Goal: Navigation & Orientation: Find specific page/section

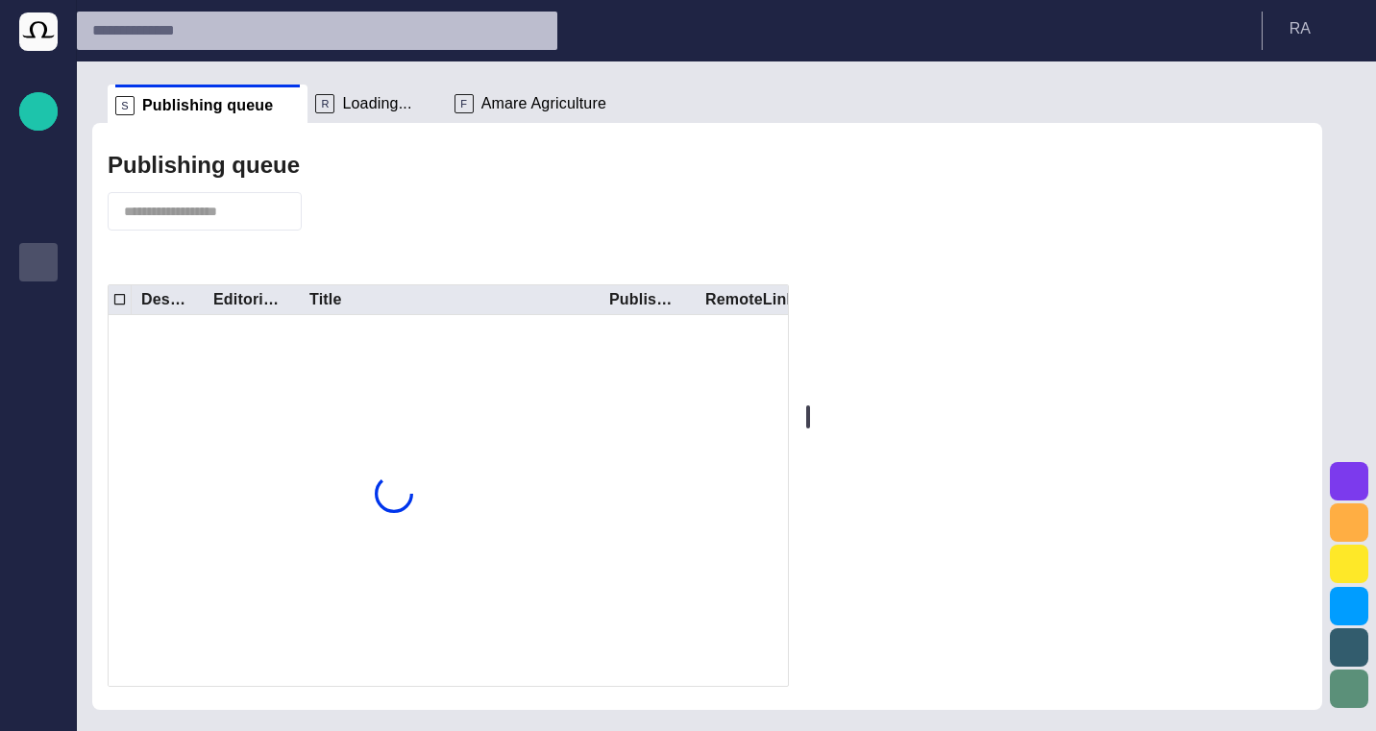
scroll to position [19, 0]
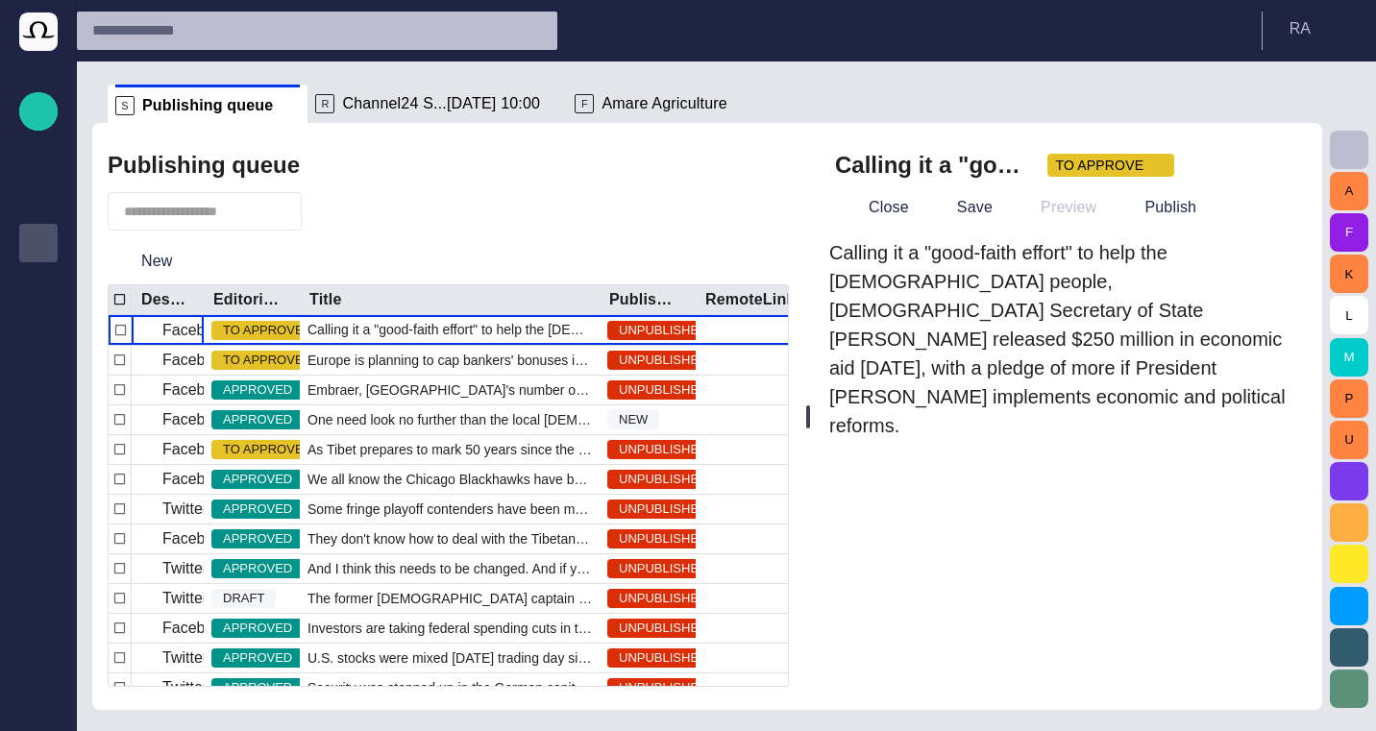
click at [650, 159] on div "Publishing queue" at bounding box center [448, 165] width 681 height 38
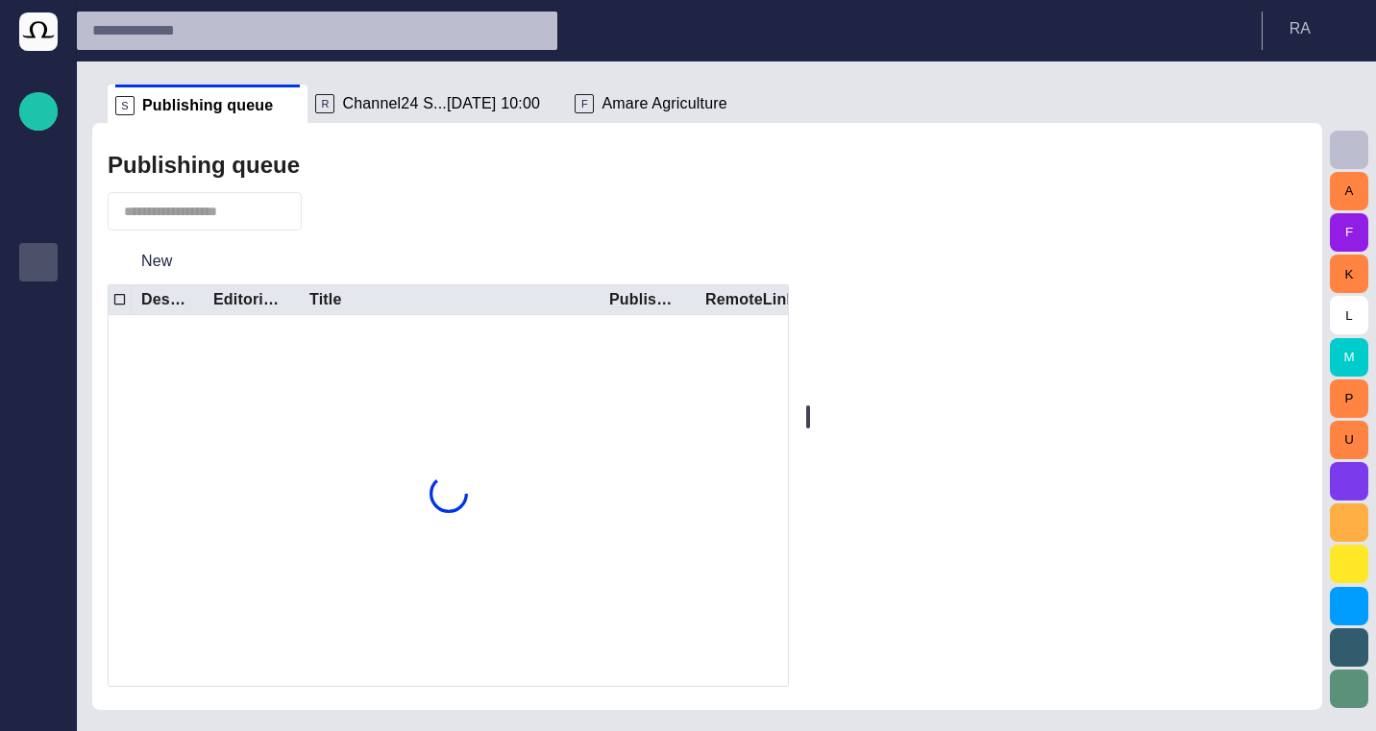
scroll to position [19, 0]
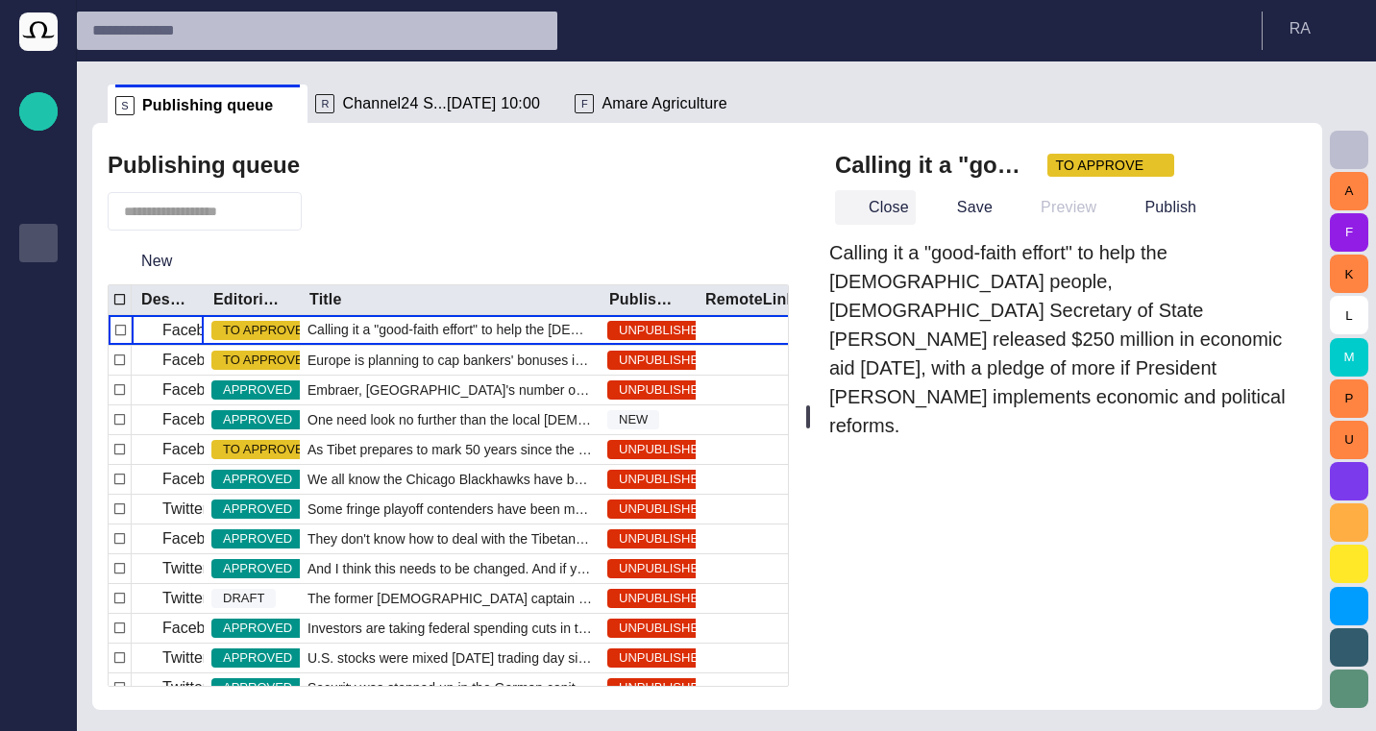
click at [900, 217] on button "Close" at bounding box center [875, 207] width 81 height 35
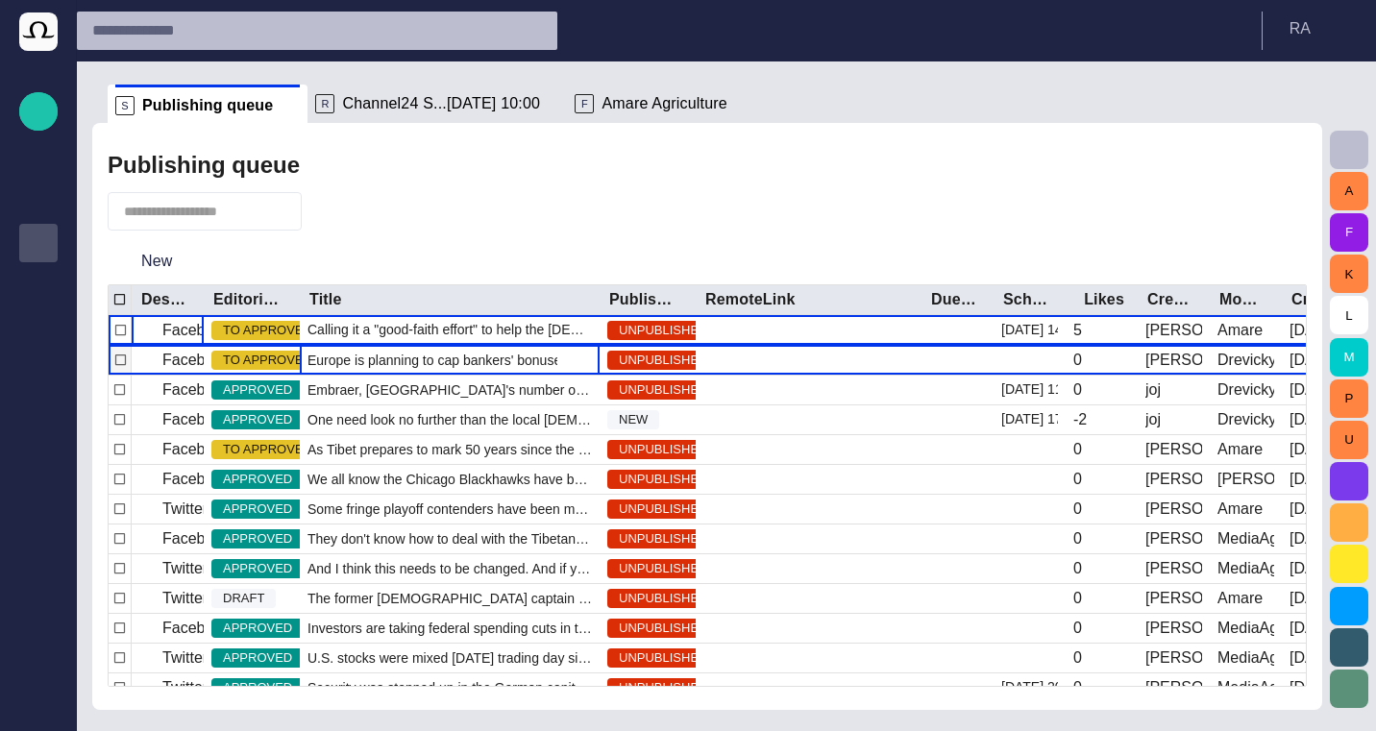
click at [432, 369] on span "Europe is planning to cap bankers' bonuses in a bid to curb the kind of reckles…" at bounding box center [450, 360] width 284 height 19
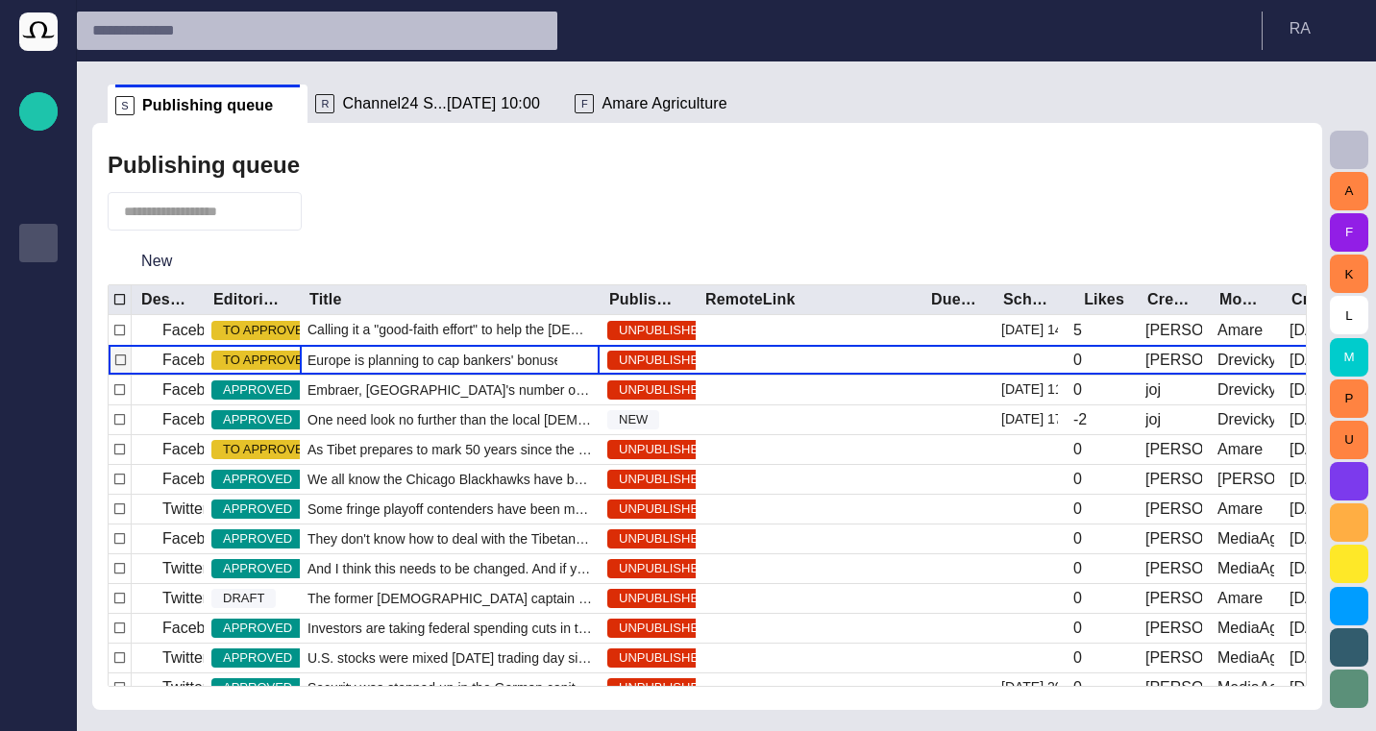
click at [432, 369] on span "Europe is planning to cap bankers' bonuses in a bid to curb the kind of reckles…" at bounding box center [450, 360] width 284 height 19
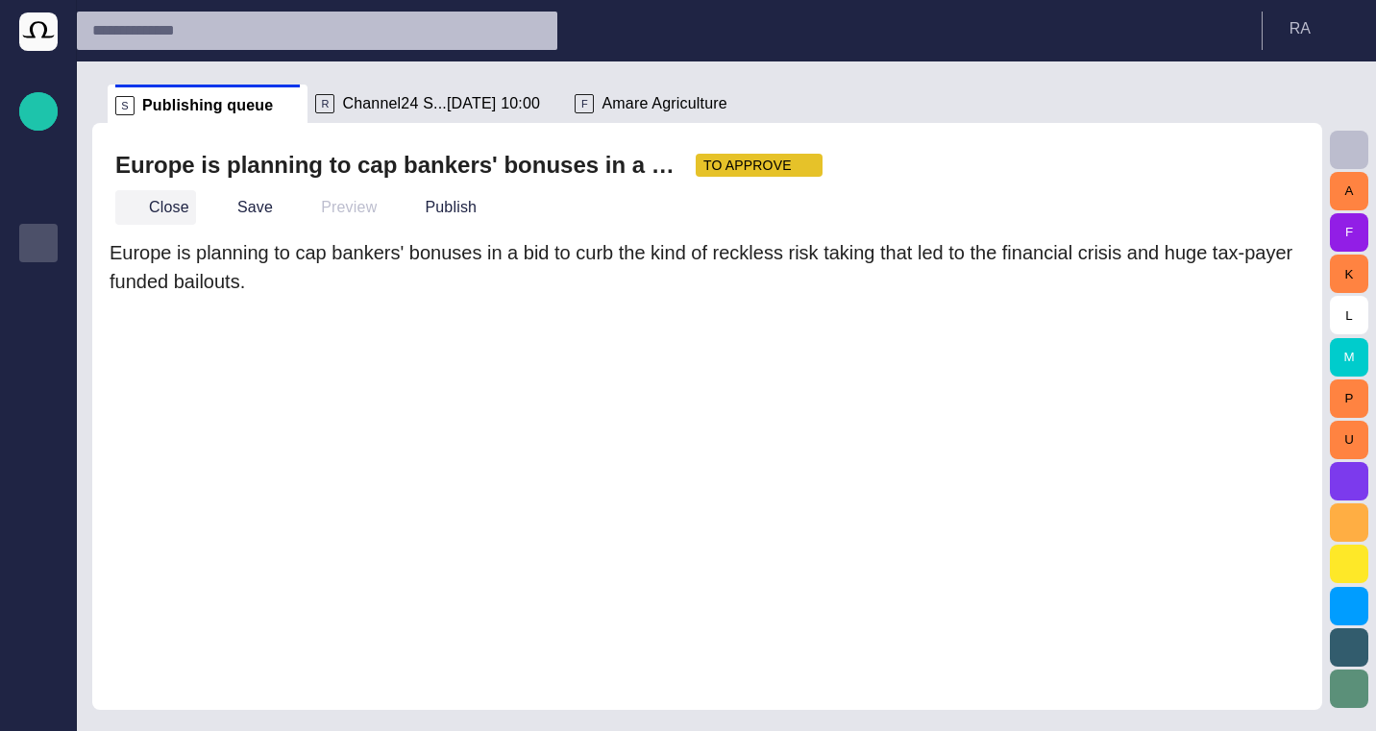
click at [153, 209] on button "Close" at bounding box center [155, 207] width 81 height 35
